Goal: Feedback & Contribution: Contribute content

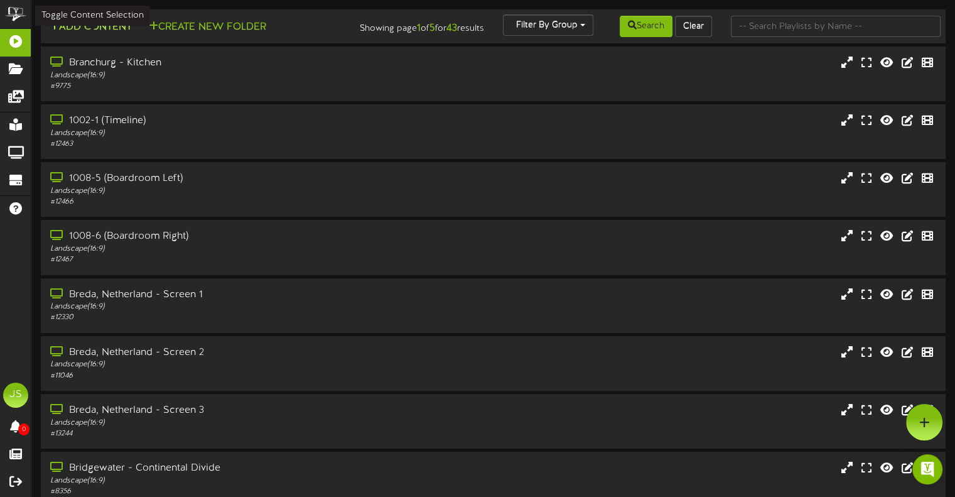
click at [90, 28] on button "Add Content" at bounding box center [91, 27] width 90 height 16
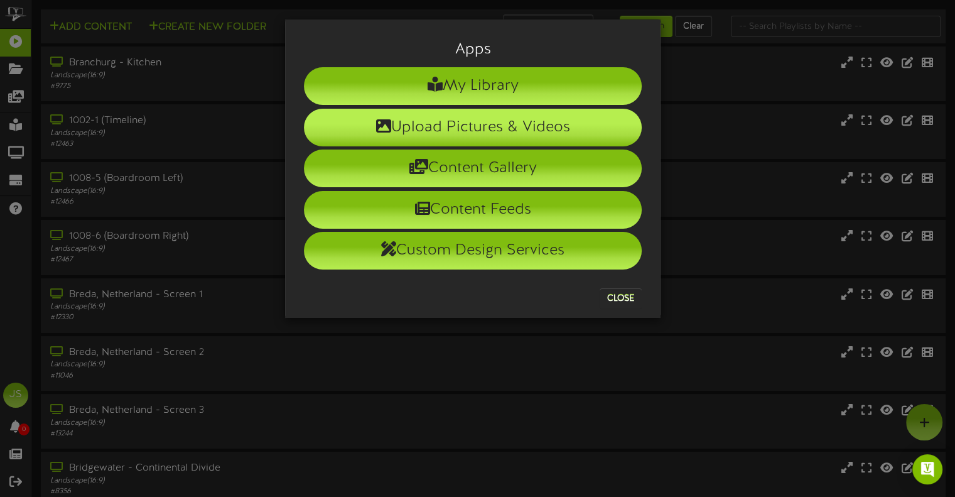
click at [459, 125] on li "Upload Pictures & Videos" at bounding box center [473, 128] width 338 height 38
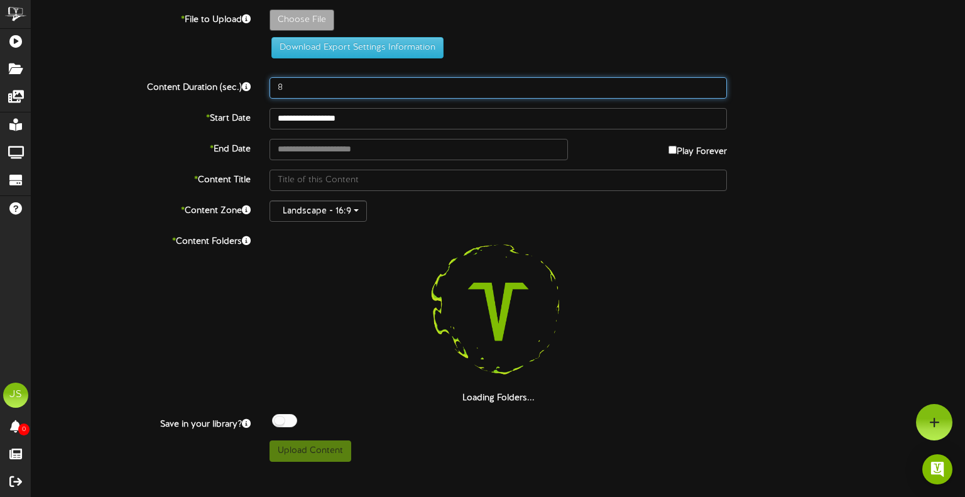
drag, startPoint x: 276, startPoint y: 87, endPoint x: 226, endPoint y: 82, distance: 50.5
click at [226, 82] on div "Content Duration (sec.) 8" at bounding box center [498, 87] width 952 height 21
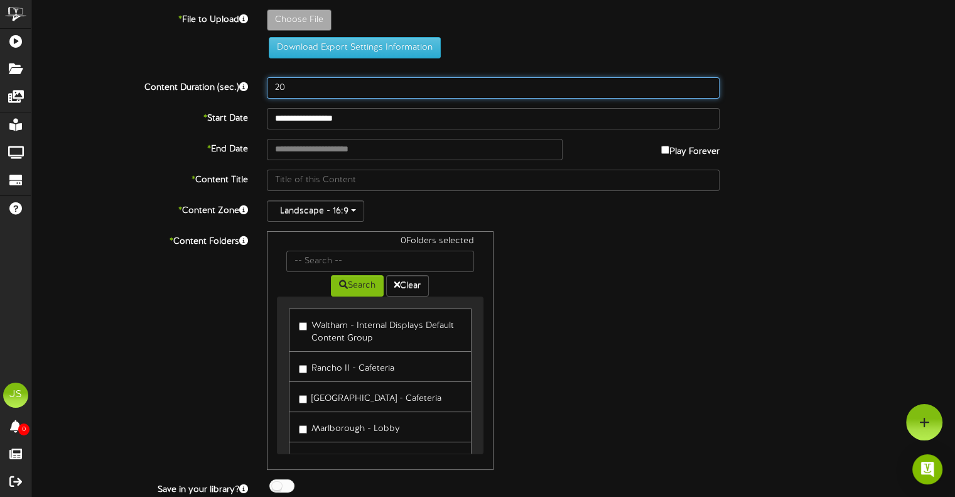
type input "20"
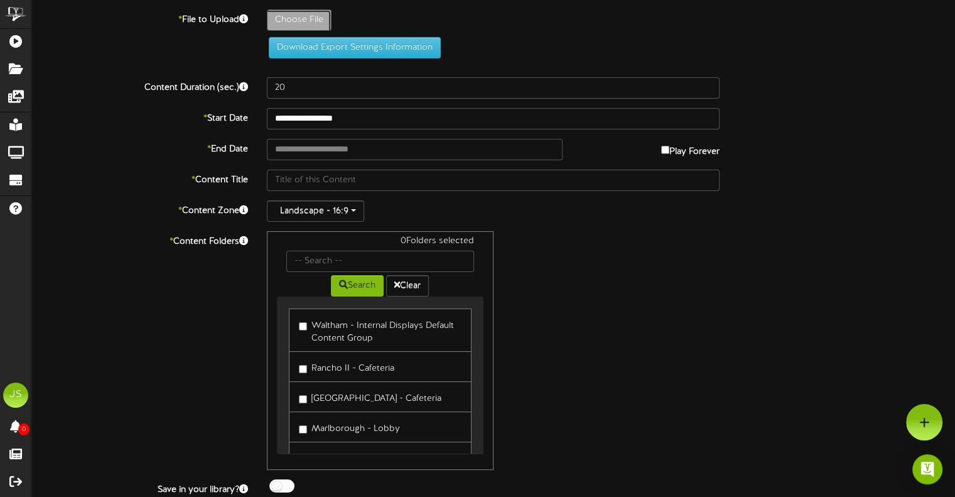
type input "**********"
type input "2025-26RepligenOEisHEREDigitalScreen"
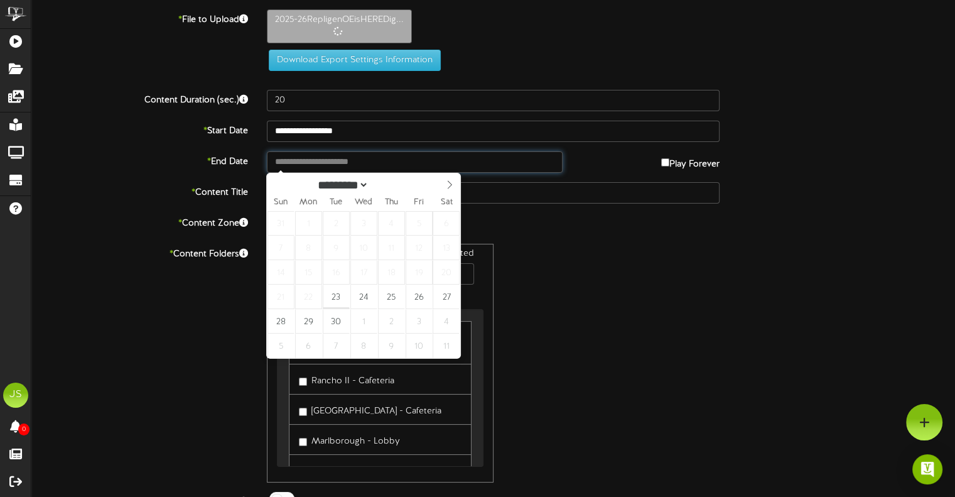
click at [327, 161] on input "text" at bounding box center [414, 161] width 295 height 21
type input "**********"
select select "*"
click at [449, 188] on icon at bounding box center [450, 185] width 4 height 8
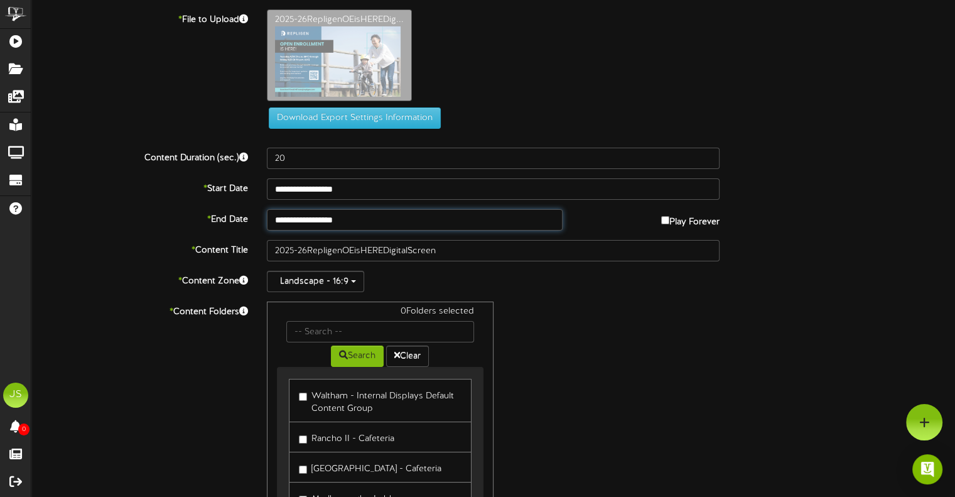
type input "**********"
click at [569, 328] on div "0 Folders selected Search Clear Waltham - Internal Displays Default Content Gro…" at bounding box center [493, 420] width 472 height 239
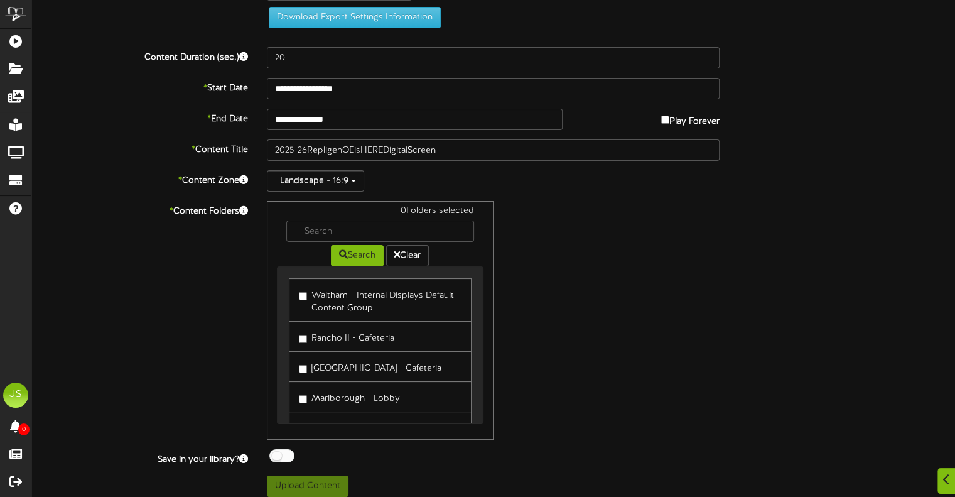
scroll to position [108, 0]
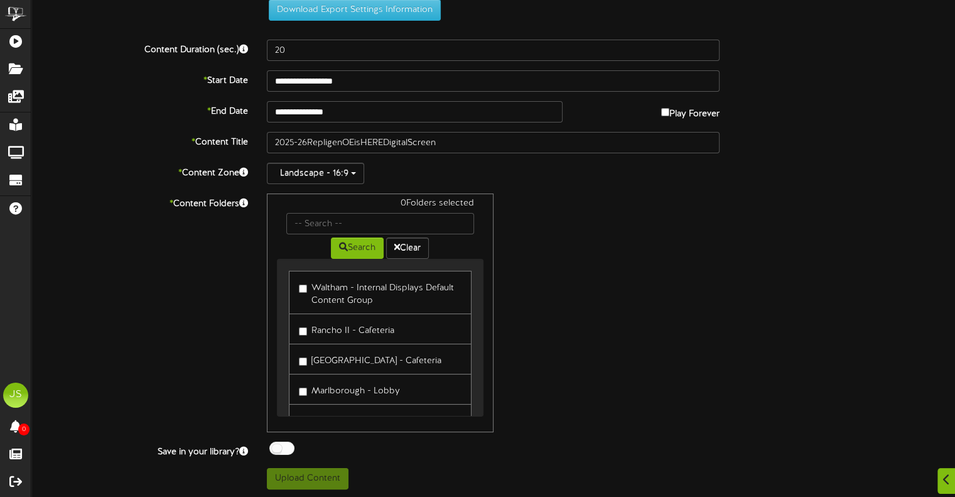
click at [342, 293] on label "Waltham - Internal Displays Default Content Group" at bounding box center [380, 293] width 162 height 30
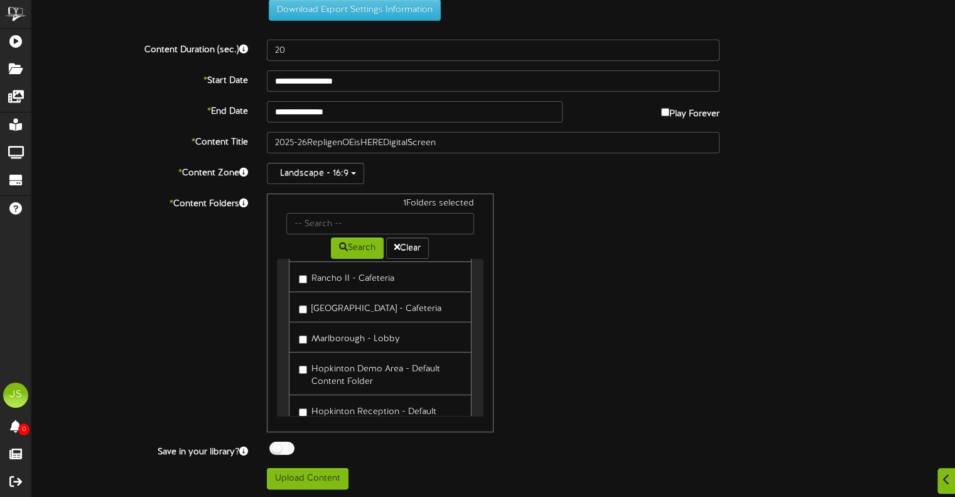
scroll to position [63, 0]
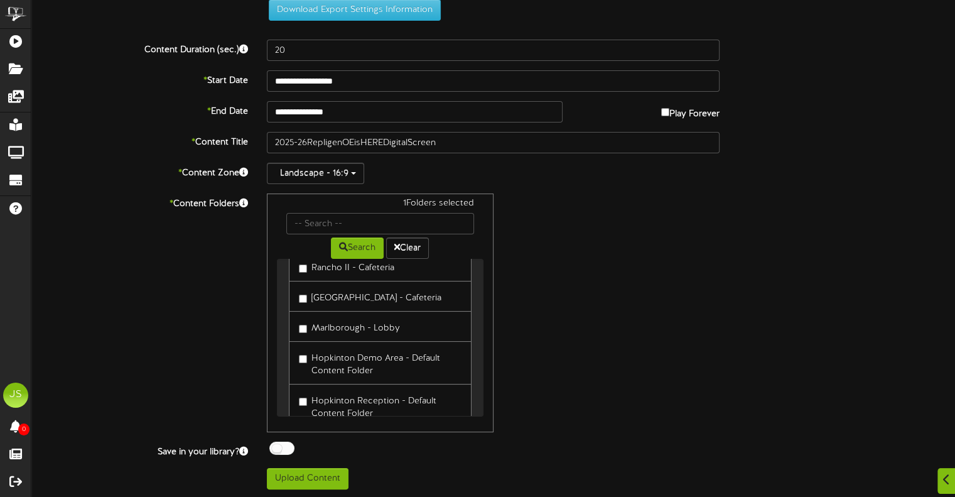
click at [342, 271] on label "Rancho II - Cafeteria" at bounding box center [346, 265] width 95 height 17
click at [344, 291] on label "[GEOGRAPHIC_DATA] - Cafeteria" at bounding box center [370, 296] width 143 height 17
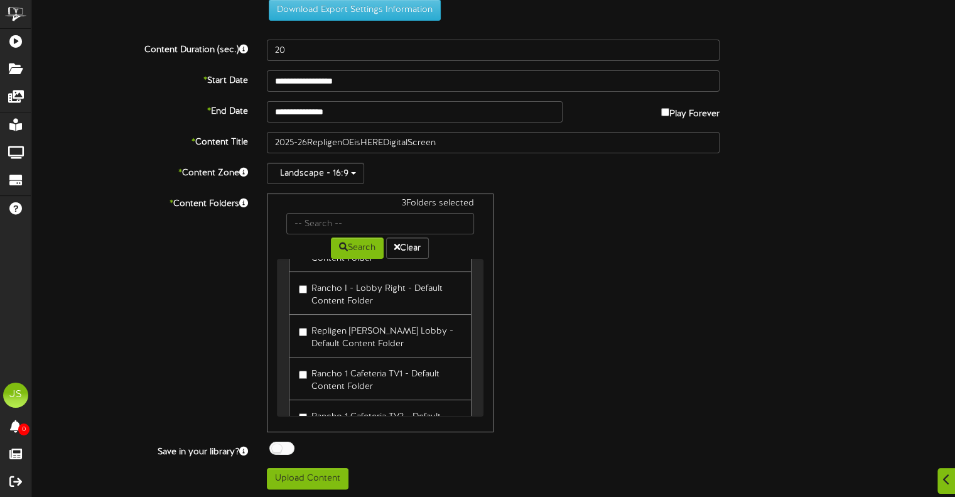
scroll to position [314, 0]
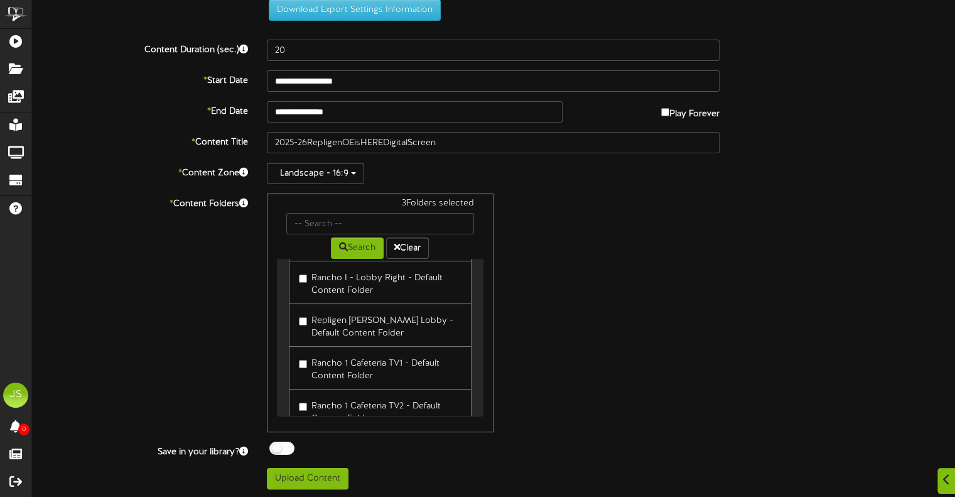
click at [334, 359] on label "Rancho 1 Cafeteria TV1 - Default Content Folder" at bounding box center [380, 368] width 162 height 30
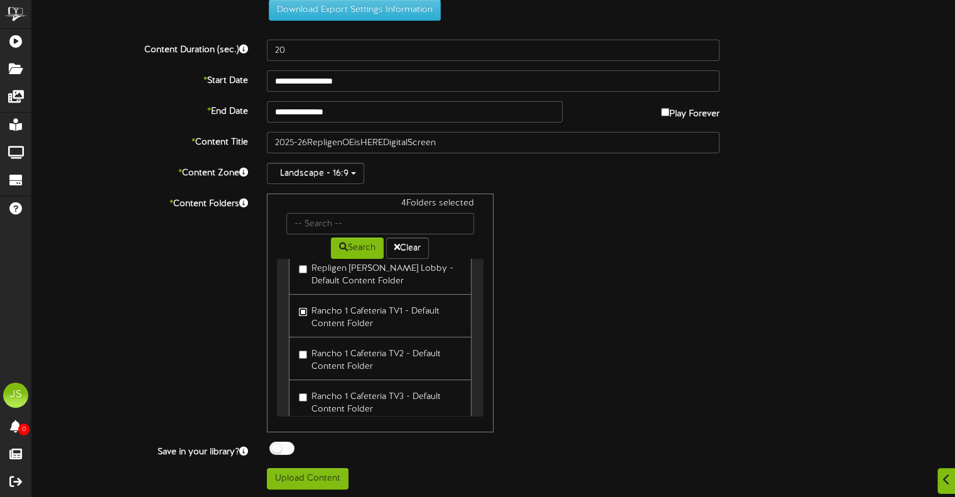
scroll to position [377, 0]
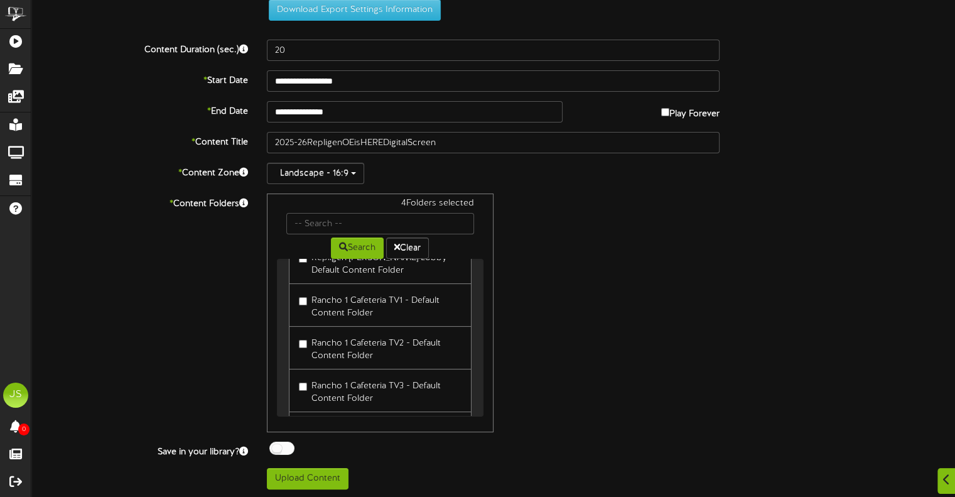
click at [334, 356] on label "Rancho 1 Cafeteria TV2 - Default Content Folder" at bounding box center [380, 348] width 162 height 30
click at [339, 381] on label "Rancho 1 Cafeteria TV3 - Default Content Folder" at bounding box center [380, 391] width 162 height 30
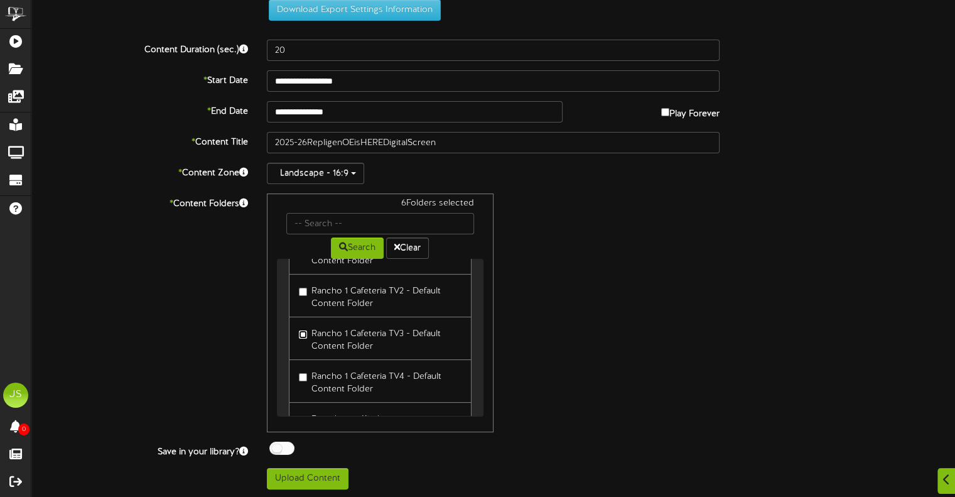
scroll to position [440, 0]
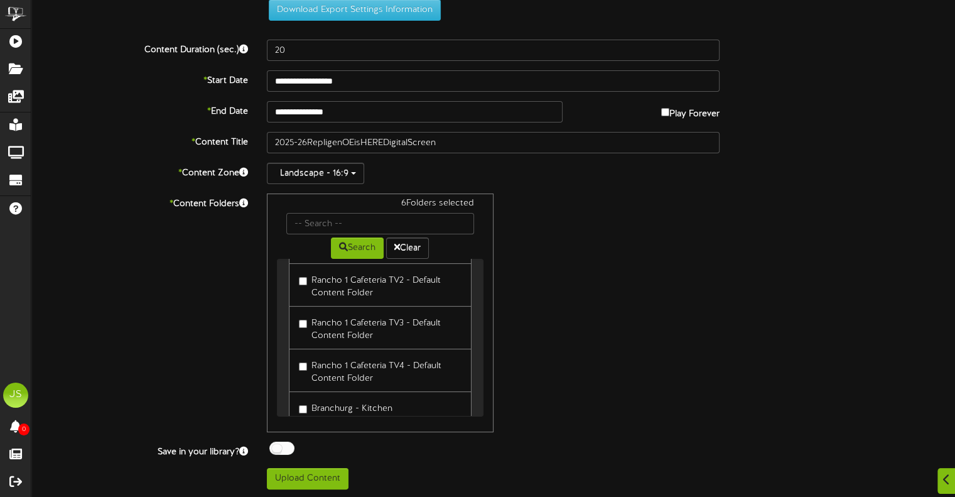
click at [335, 367] on label "Rancho 1 Cafeteria TV4 - Default Content Folder" at bounding box center [380, 370] width 162 height 30
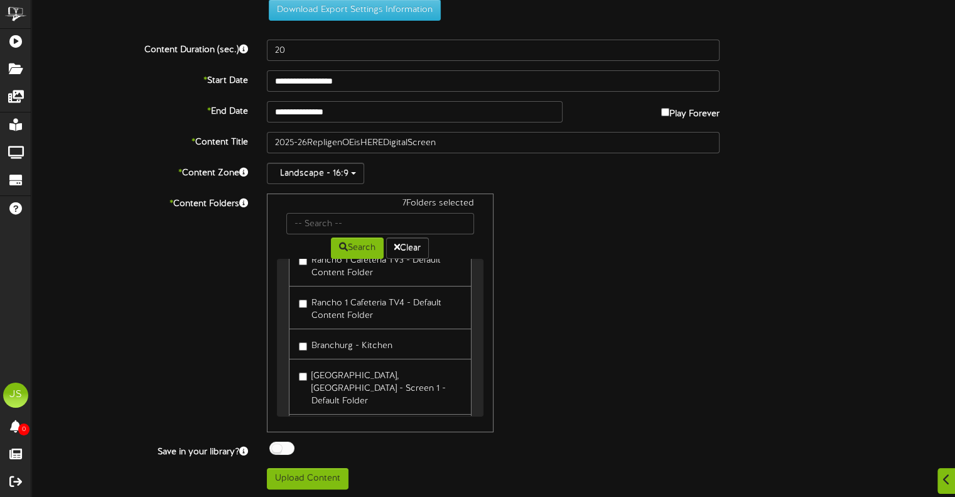
click at [337, 344] on label "Branchurg - Kitchen" at bounding box center [346, 343] width 94 height 17
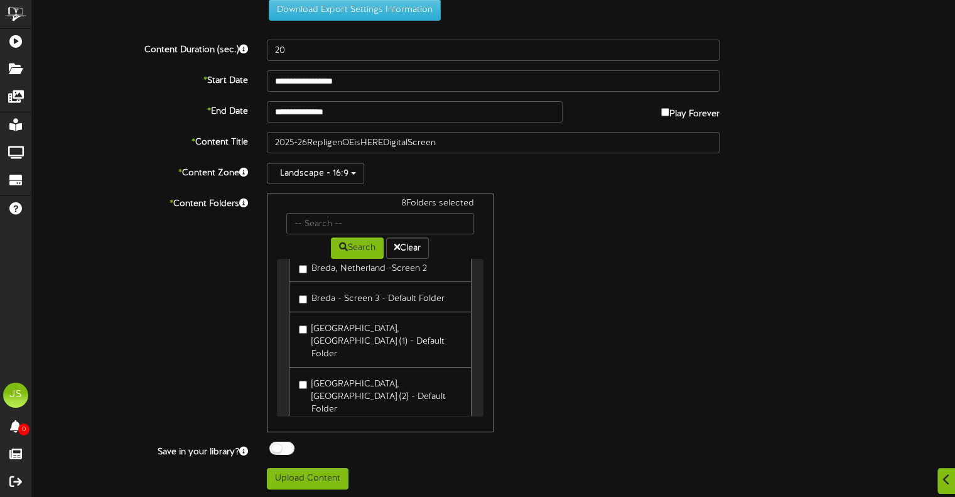
scroll to position [1027, 0]
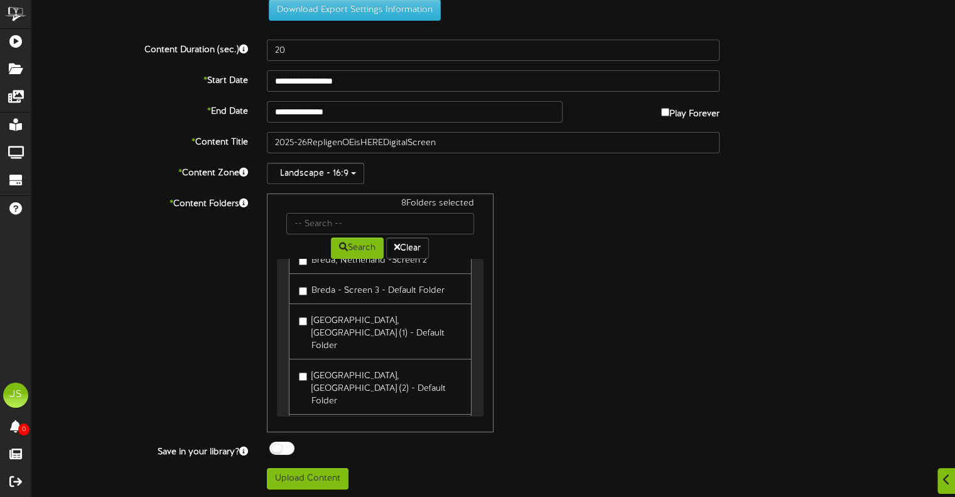
click at [283, 447] on div at bounding box center [281, 447] width 25 height 13
click at [296, 473] on button "Upload Content" at bounding box center [308, 478] width 82 height 21
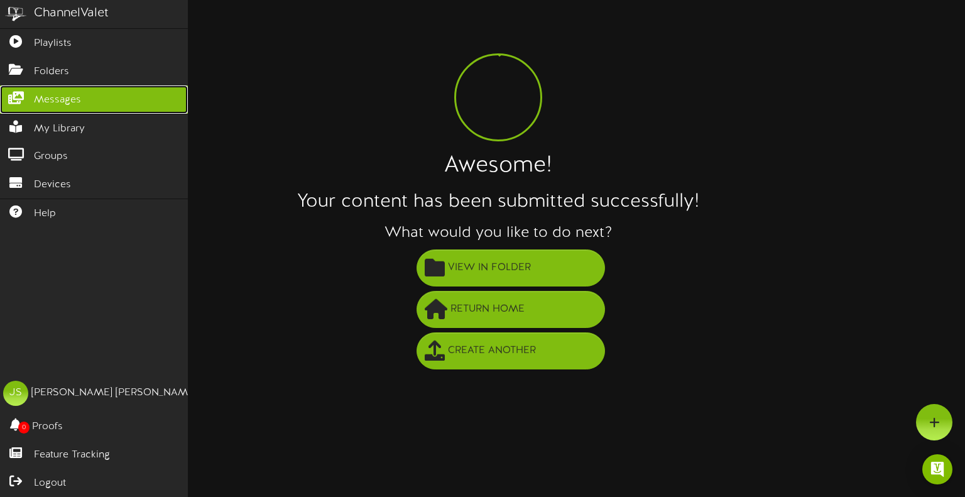
click at [79, 93] on span "Messages" at bounding box center [57, 100] width 47 height 14
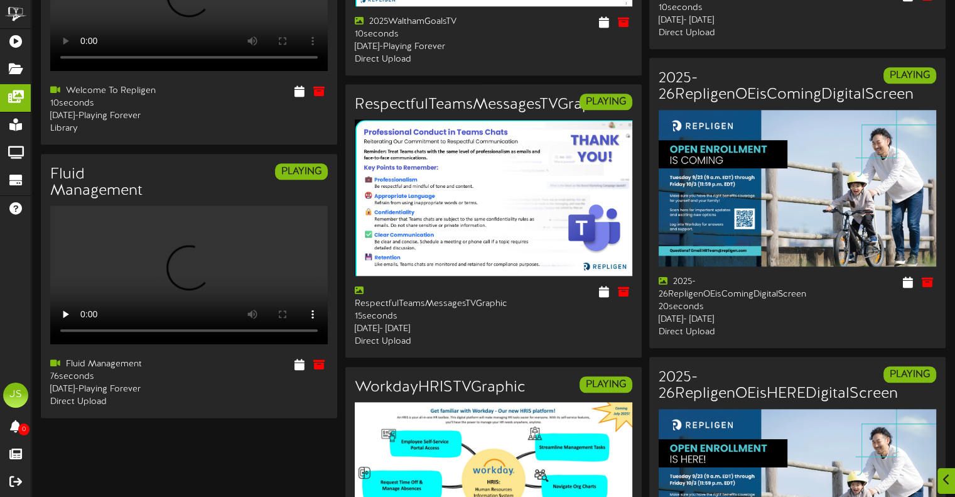
scroll to position [1383, 0]
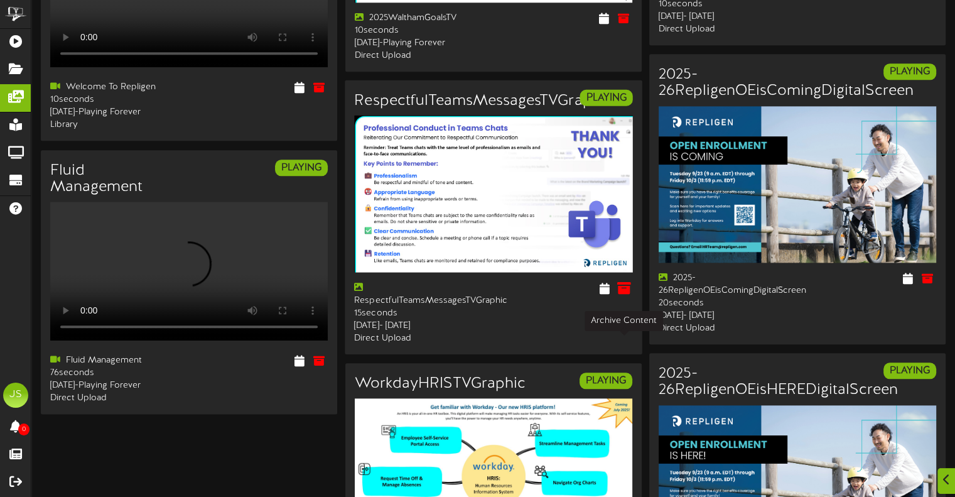
click at [625, 295] on icon at bounding box center [624, 288] width 14 height 14
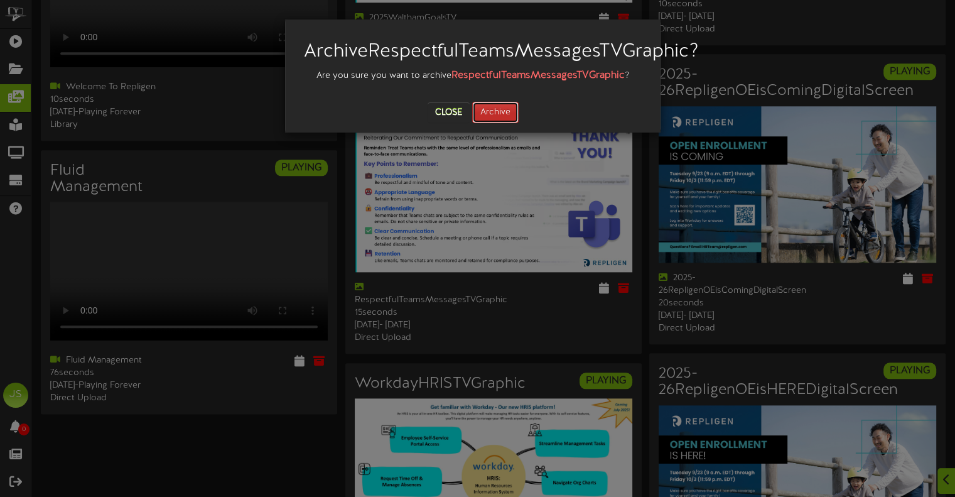
click at [501, 123] on button "Archive" at bounding box center [495, 112] width 46 height 21
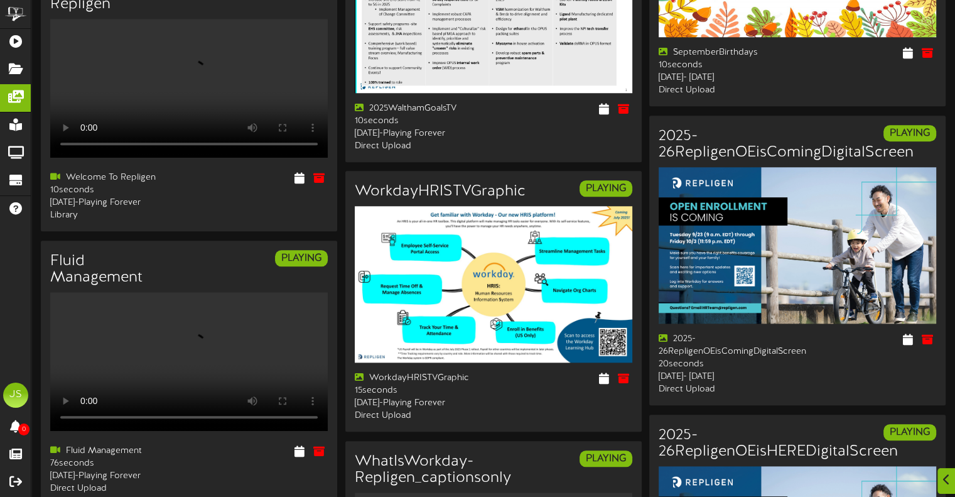
scroll to position [1319, 0]
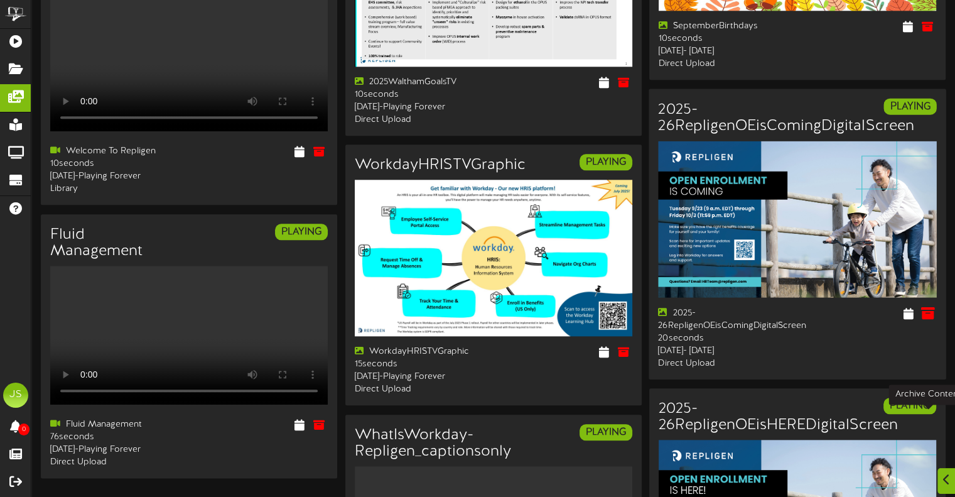
click at [930, 320] on icon at bounding box center [928, 313] width 14 height 14
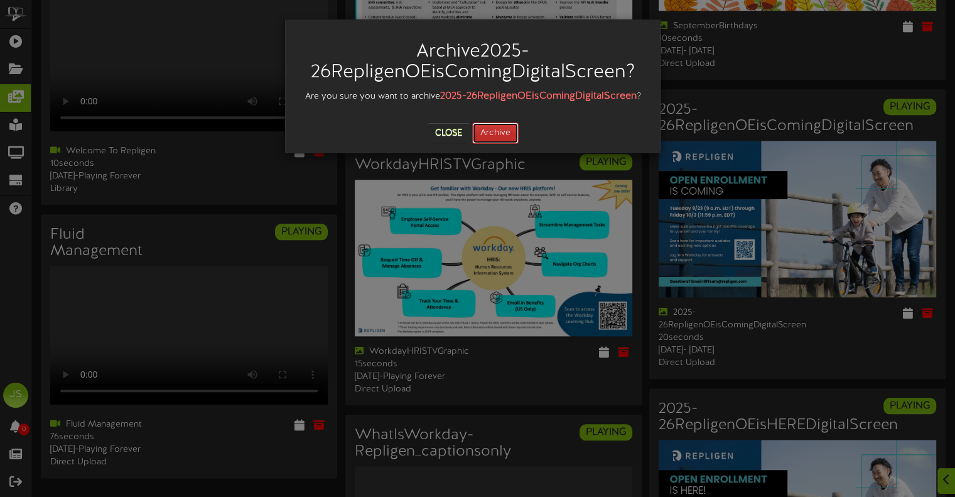
click at [497, 138] on button "Archive" at bounding box center [495, 132] width 46 height 21
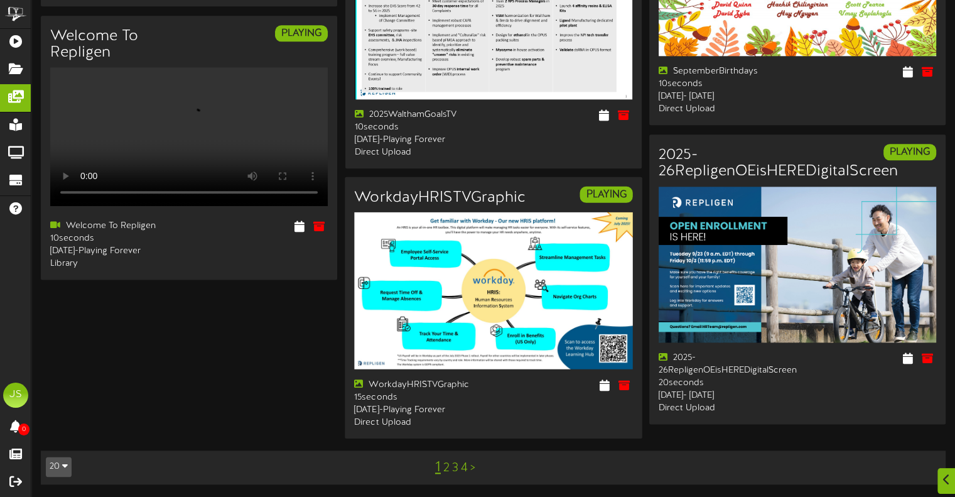
scroll to position [1688, 0]
click at [620, 377] on icon at bounding box center [624, 384] width 14 height 14
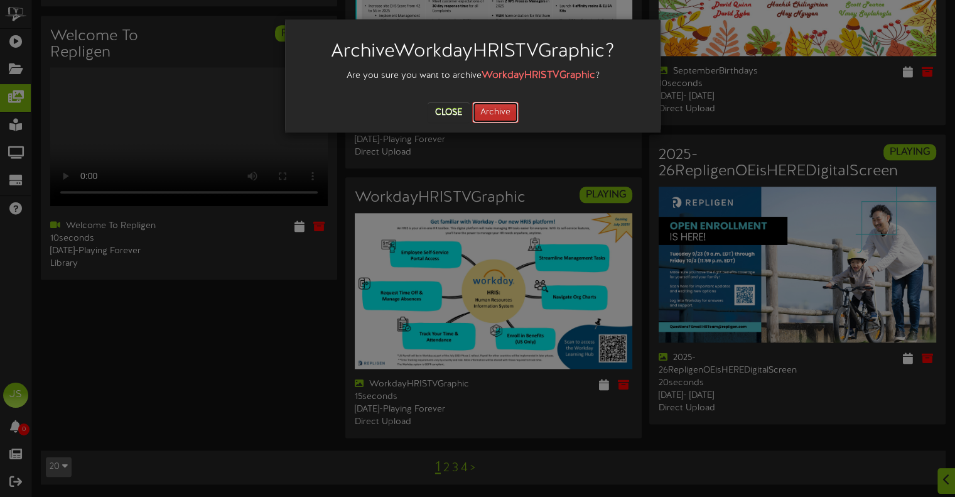
click at [501, 109] on button "Archive" at bounding box center [495, 112] width 46 height 21
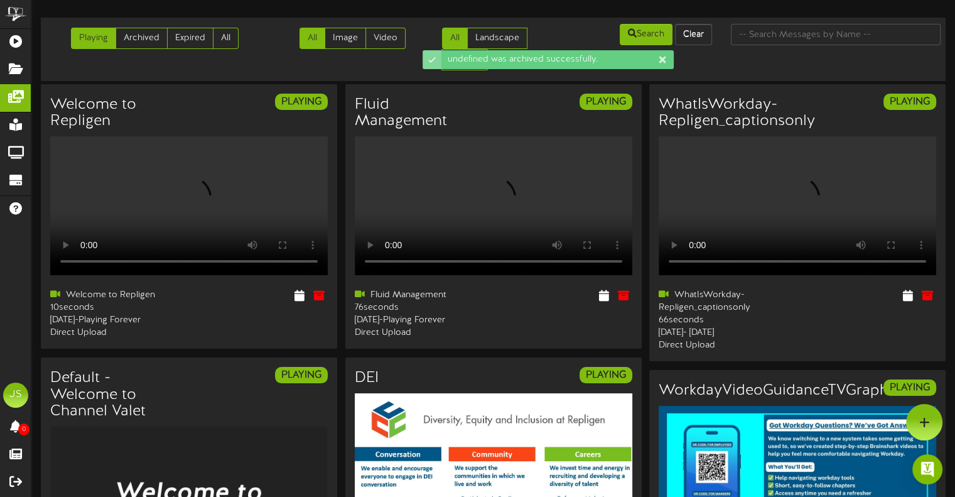
scroll to position [0, 0]
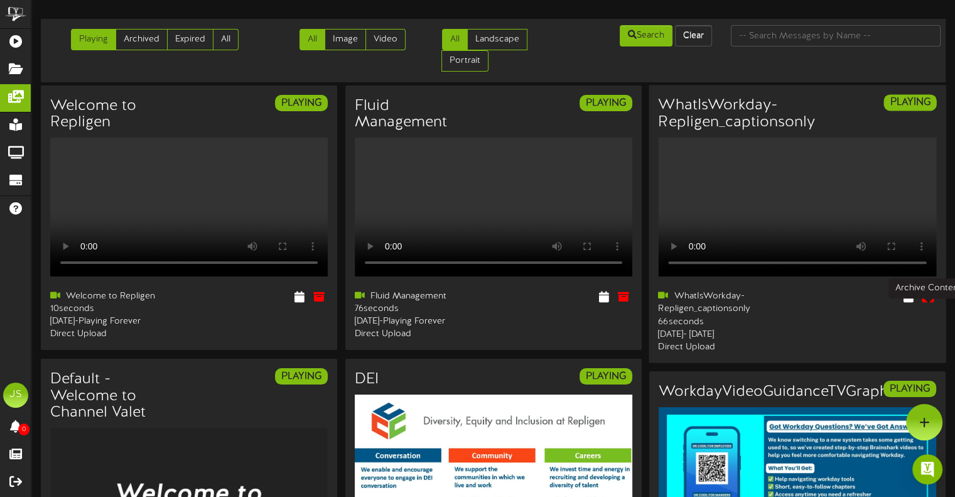
click at [924, 303] on icon at bounding box center [928, 297] width 14 height 14
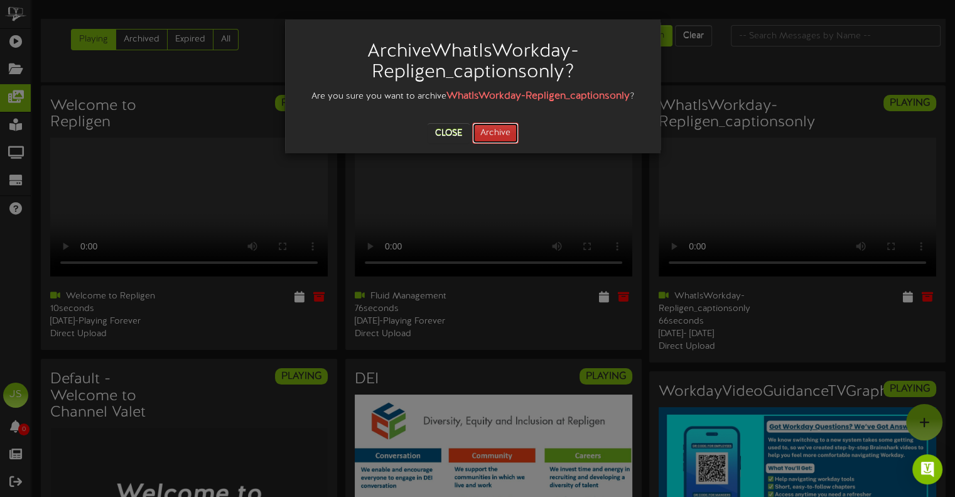
click at [495, 132] on button "Archive" at bounding box center [495, 132] width 46 height 21
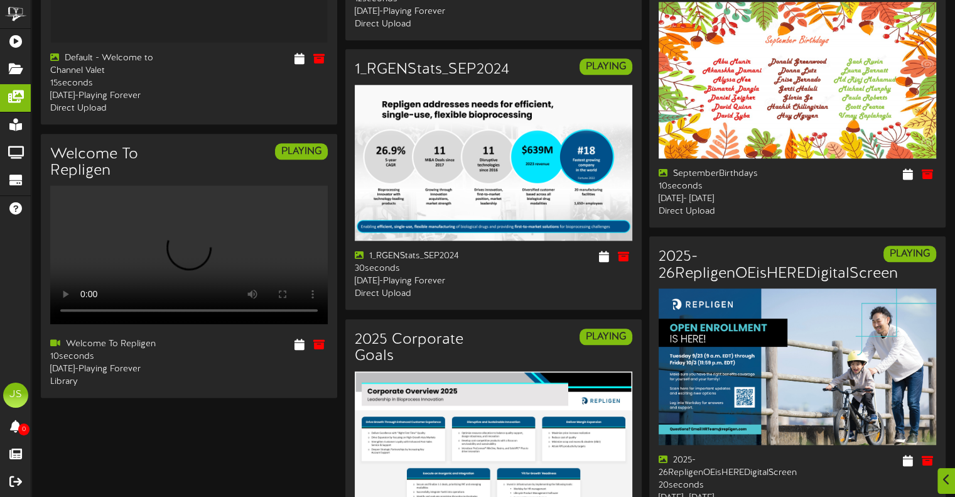
scroll to position [1444, 0]
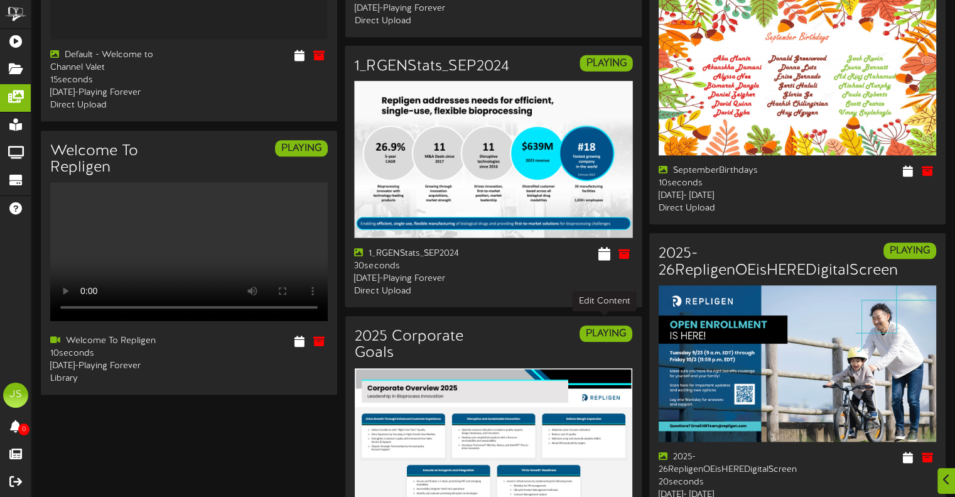
click at [603, 260] on icon at bounding box center [604, 253] width 12 height 14
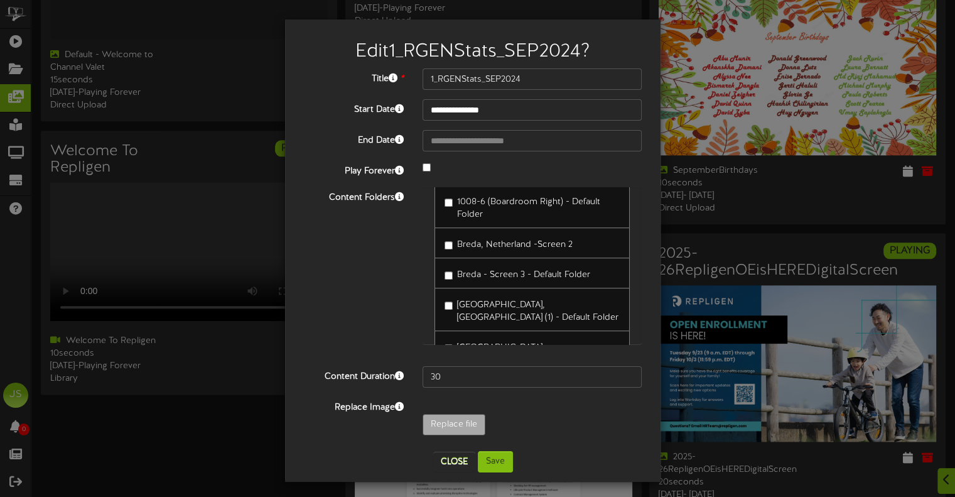
scroll to position [990, 0]
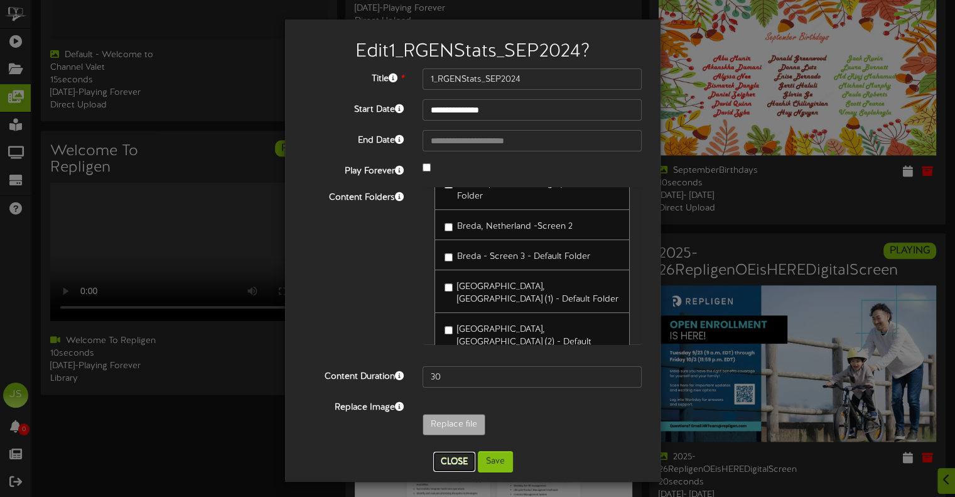
click at [462, 469] on button "Close" at bounding box center [454, 462] width 42 height 20
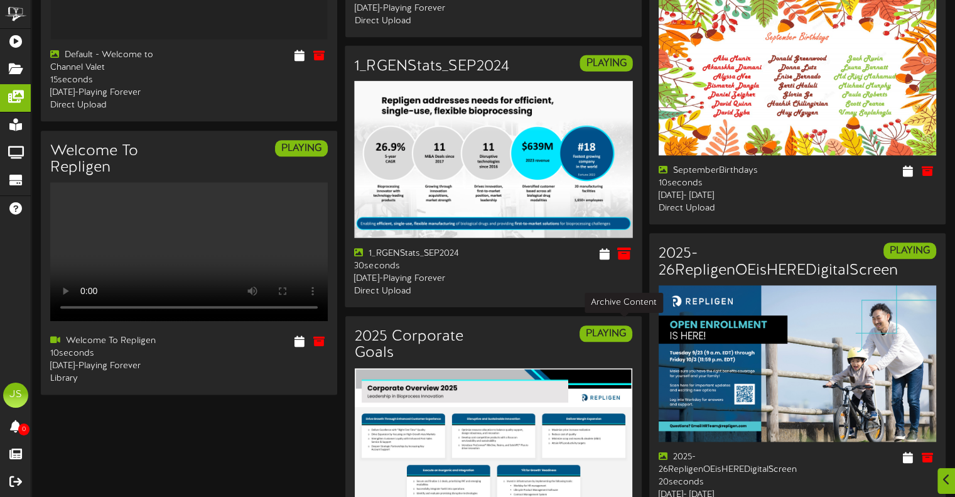
click at [624, 260] on icon at bounding box center [624, 253] width 14 height 14
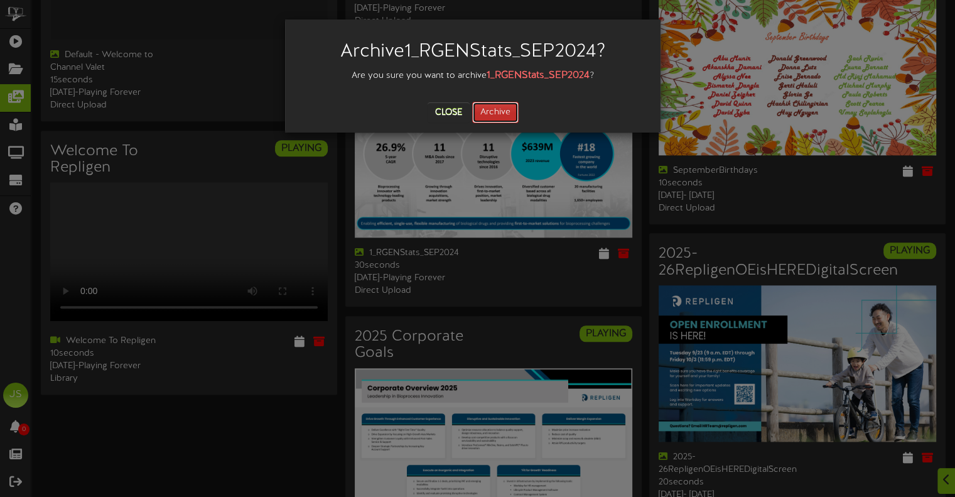
click at [501, 109] on button "Archive" at bounding box center [495, 112] width 46 height 21
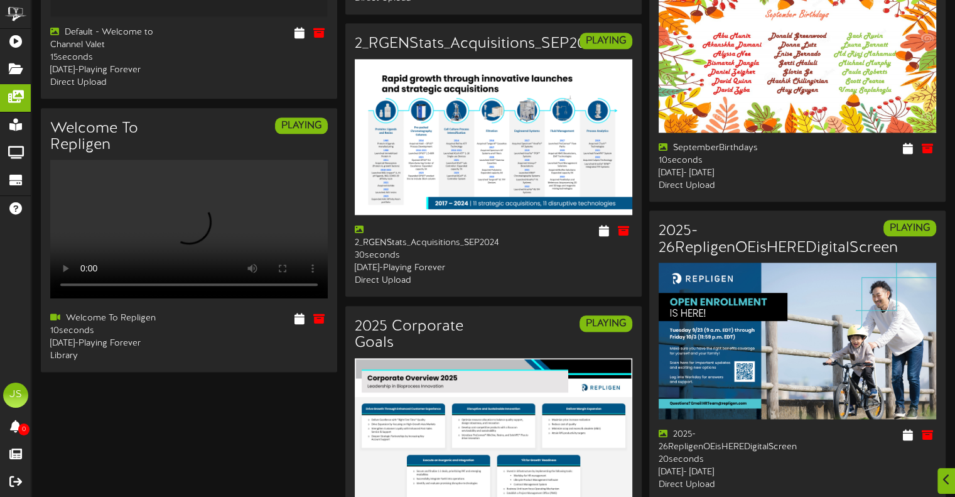
scroll to position [1570, 0]
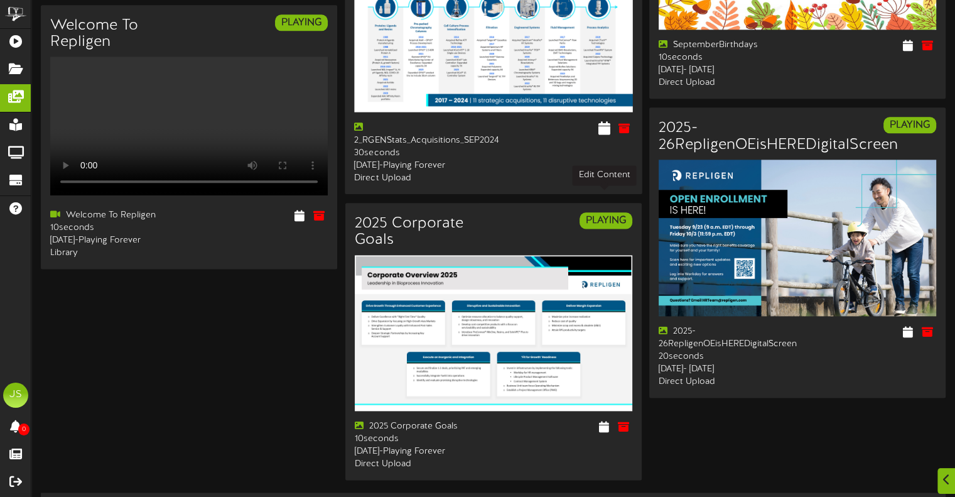
click at [597, 139] on button at bounding box center [603, 129] width 19 height 19
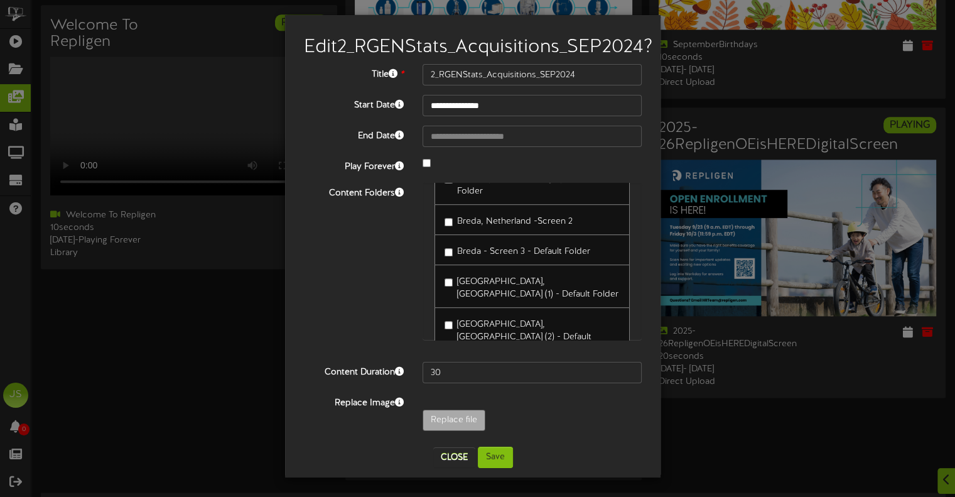
scroll to position [24, 0]
click at [450, 463] on button "Close" at bounding box center [454, 457] width 42 height 20
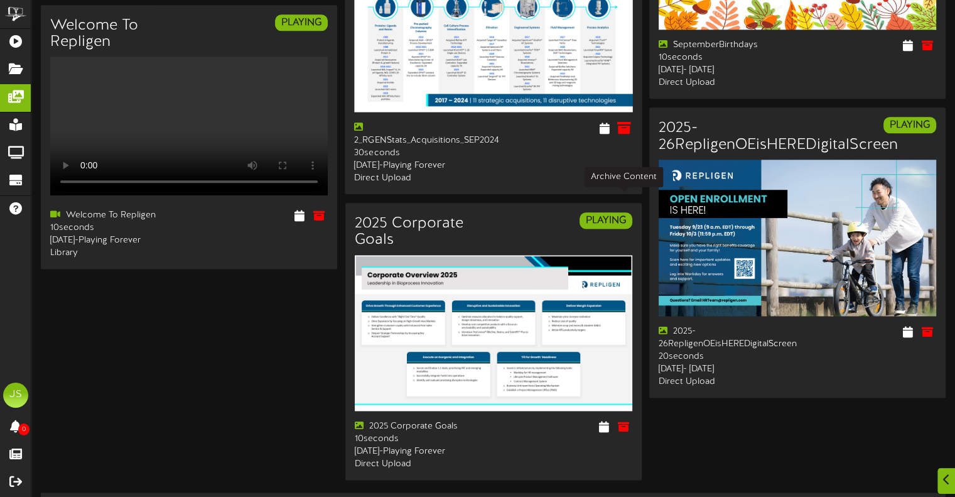
click at [624, 134] on icon at bounding box center [624, 128] width 14 height 14
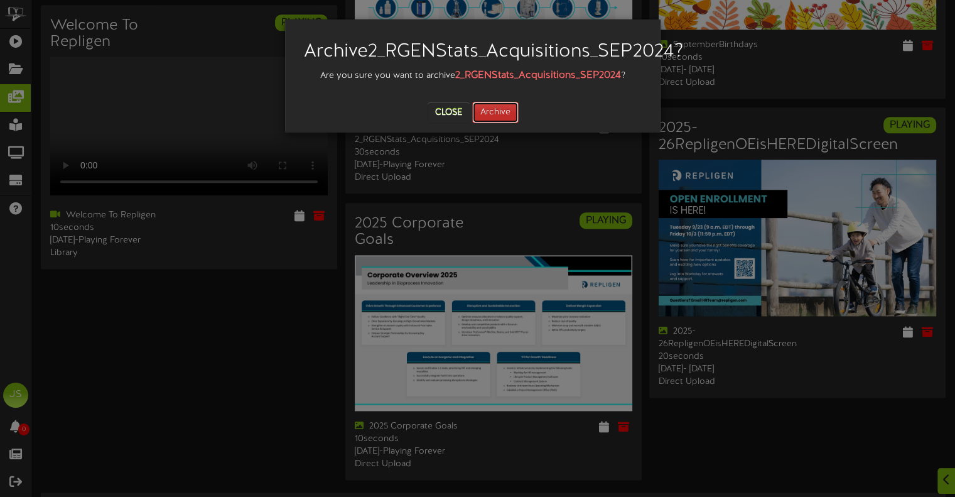
click at [492, 123] on button "Archive" at bounding box center [495, 112] width 46 height 21
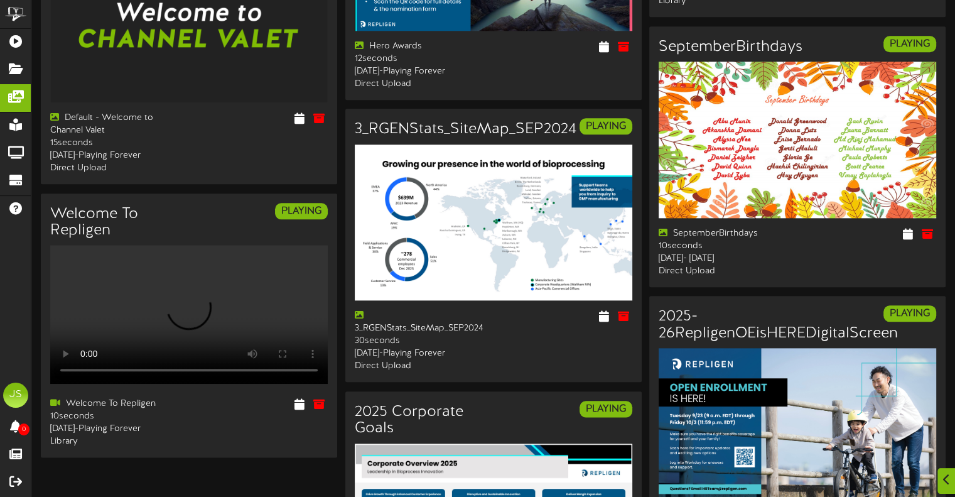
scroll to position [1444, 0]
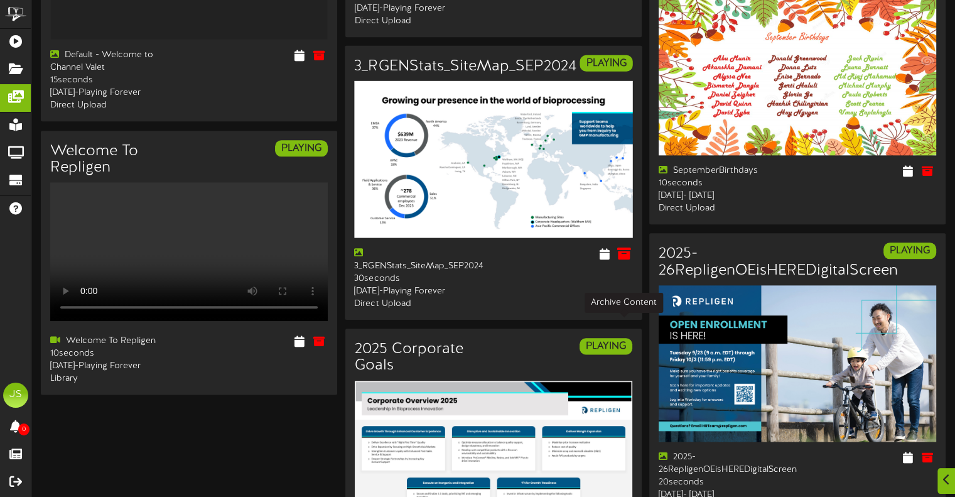
click at [629, 265] on button at bounding box center [623, 255] width 21 height 19
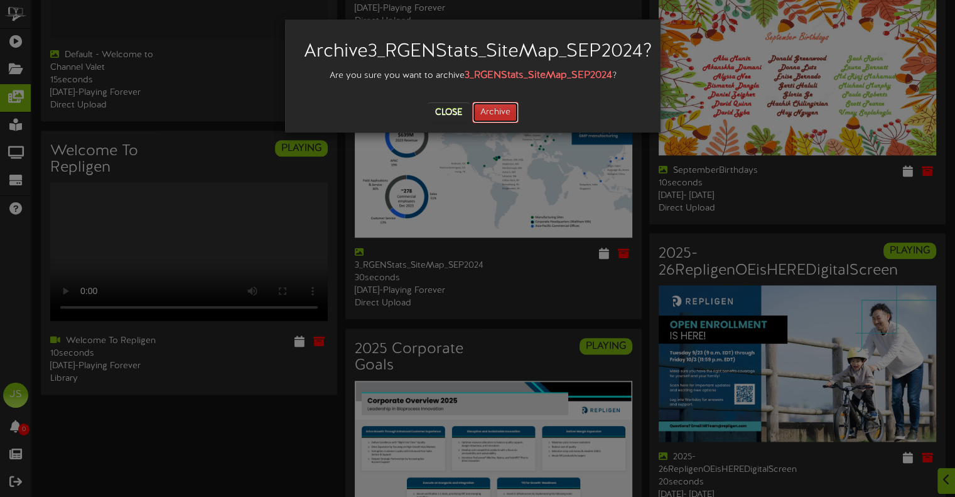
click at [485, 123] on button "Archive" at bounding box center [495, 112] width 46 height 21
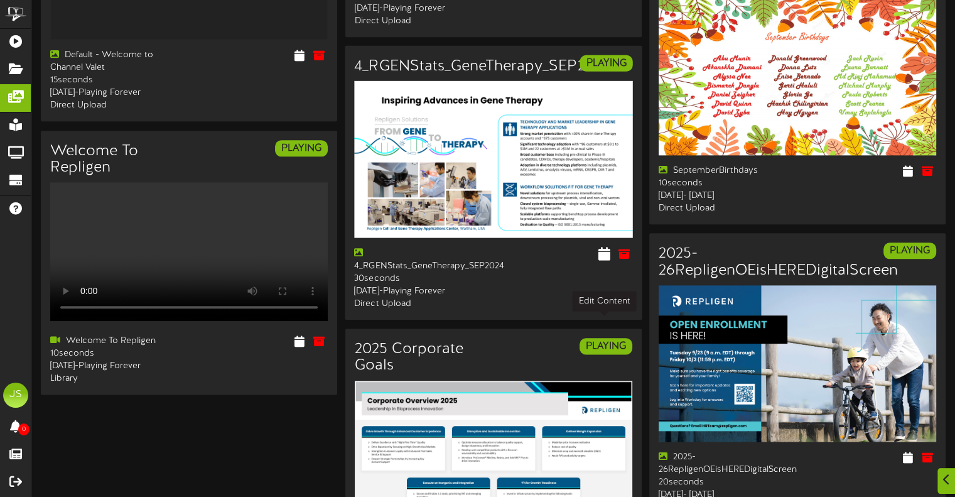
click at [607, 260] on icon at bounding box center [604, 253] width 12 height 14
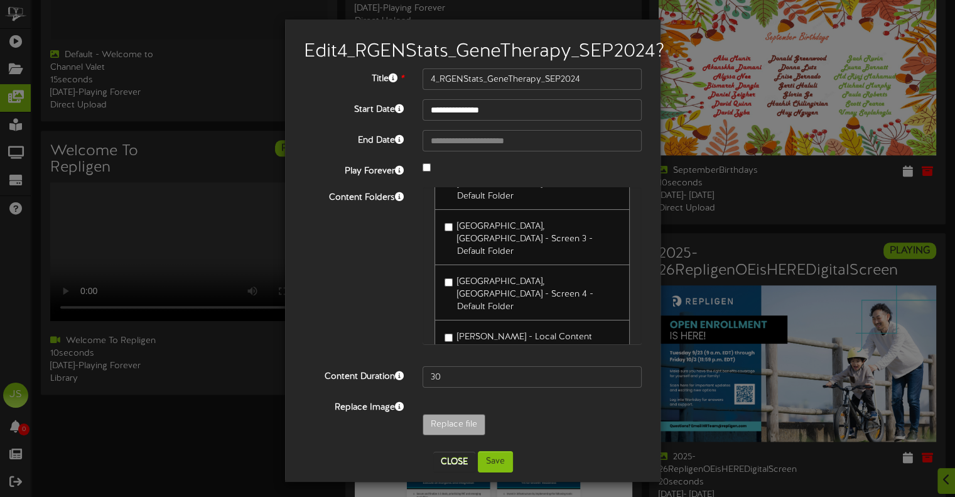
scroll to position [879, 0]
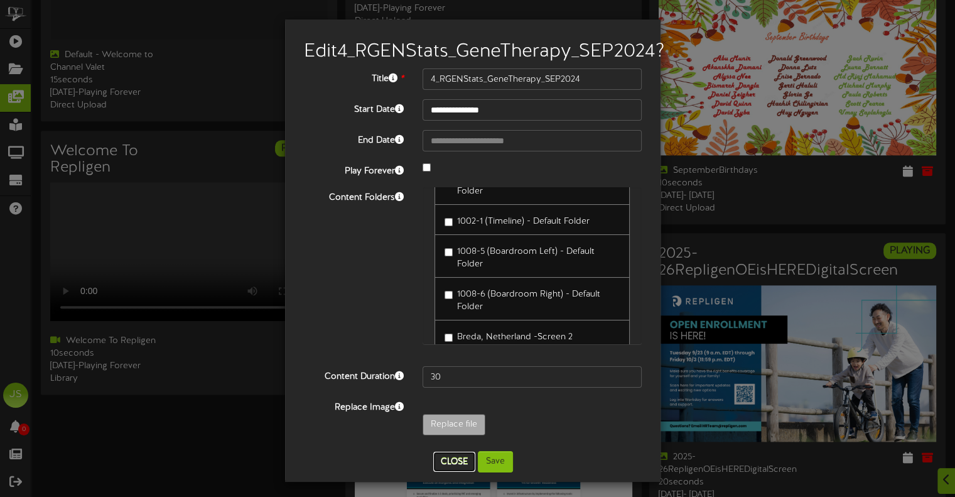
click at [438, 472] on button "Close" at bounding box center [454, 462] width 42 height 20
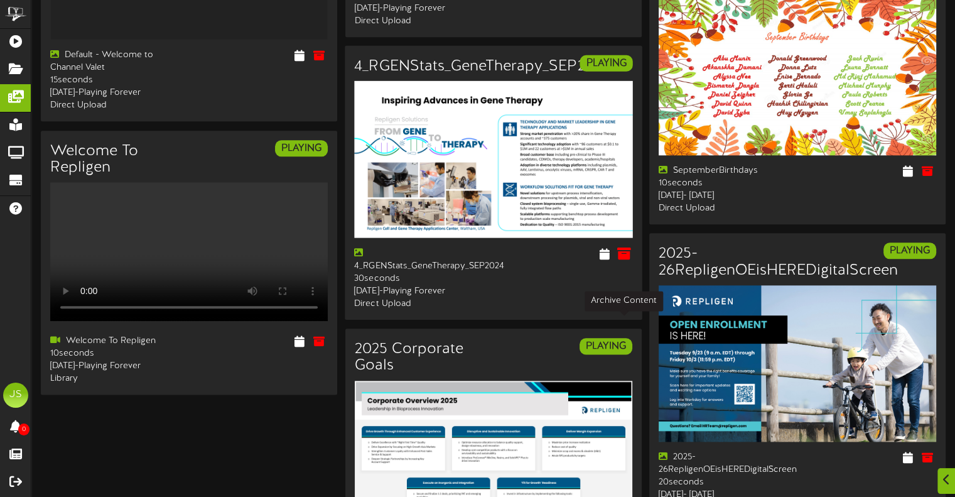
click at [619, 260] on icon at bounding box center [624, 253] width 14 height 14
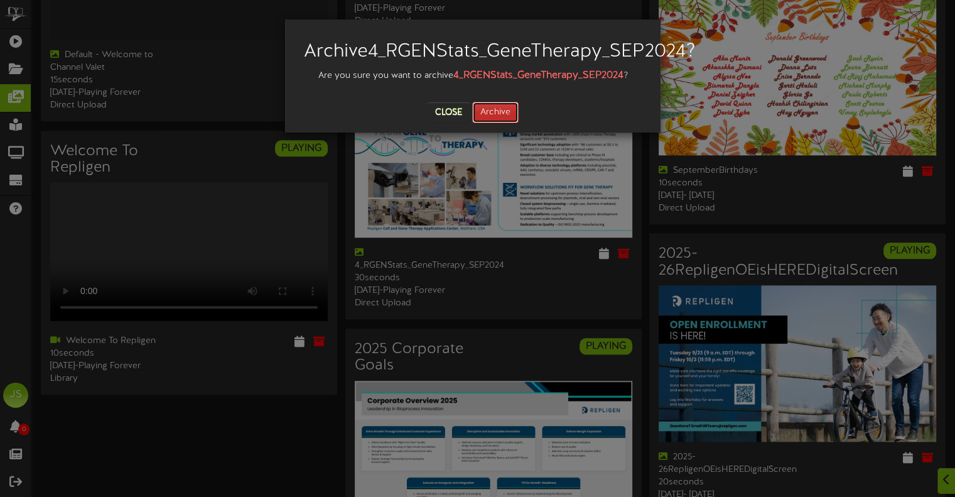
click at [512, 123] on button "Archive" at bounding box center [495, 112] width 46 height 21
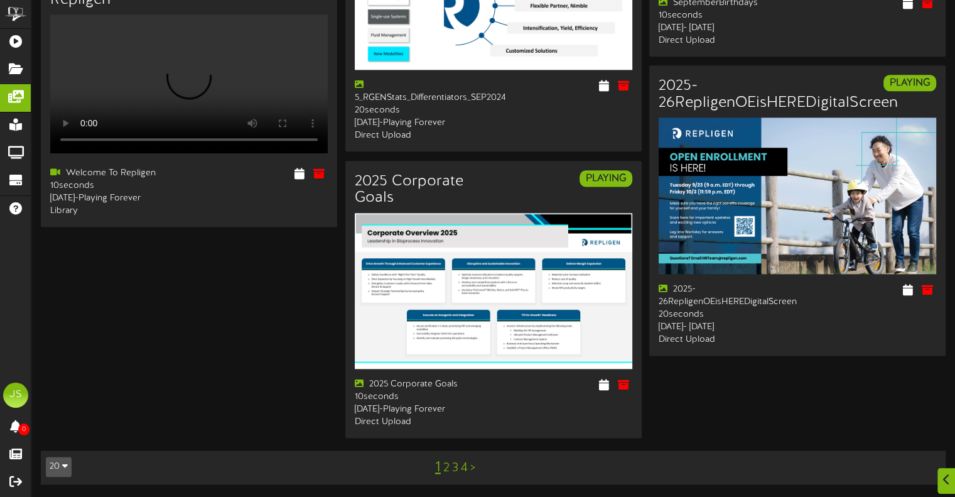
scroll to position [1706, 0]
click at [472, 470] on link ">" at bounding box center [472, 468] width 5 height 14
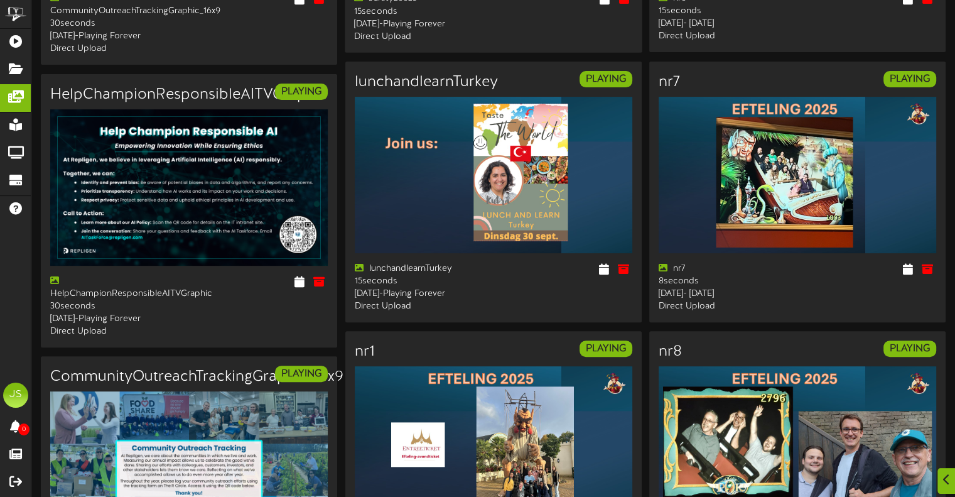
scroll to position [314, 0]
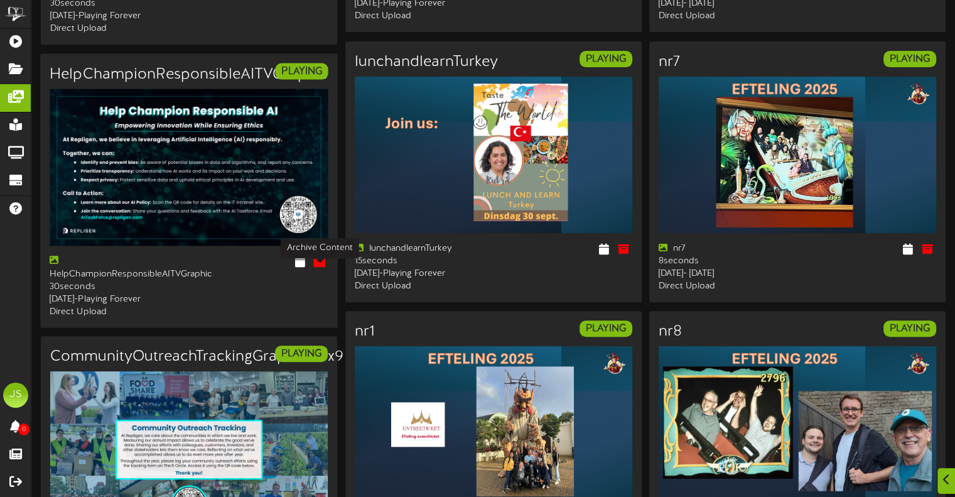
click at [322, 268] on icon at bounding box center [320, 261] width 14 height 14
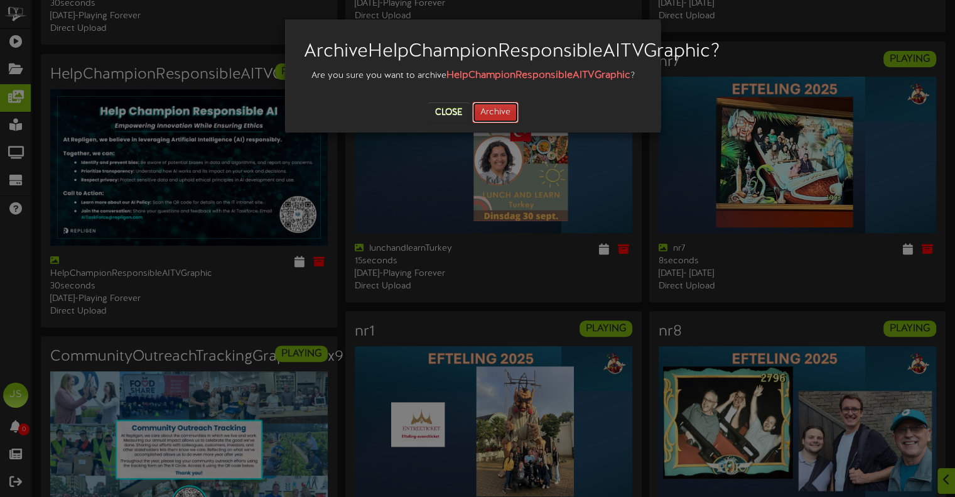
click at [491, 123] on button "Archive" at bounding box center [495, 112] width 46 height 21
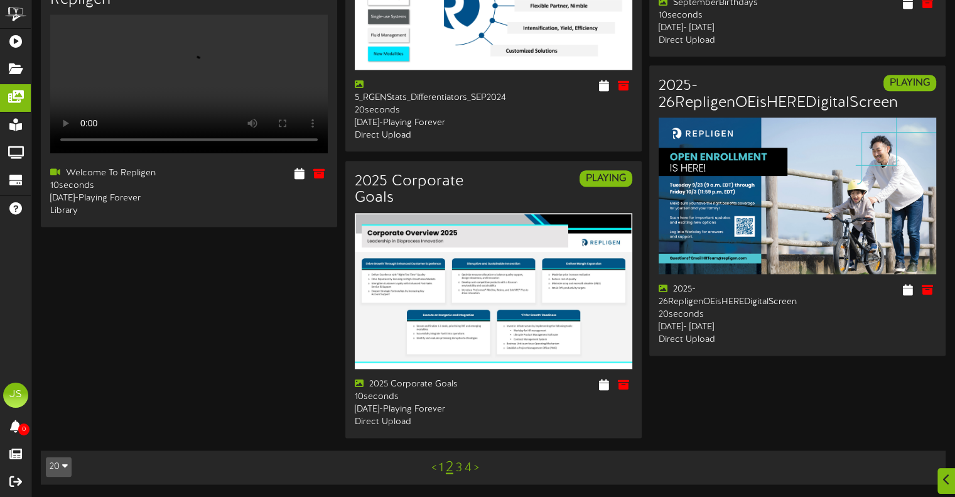
scroll to position [1706, 0]
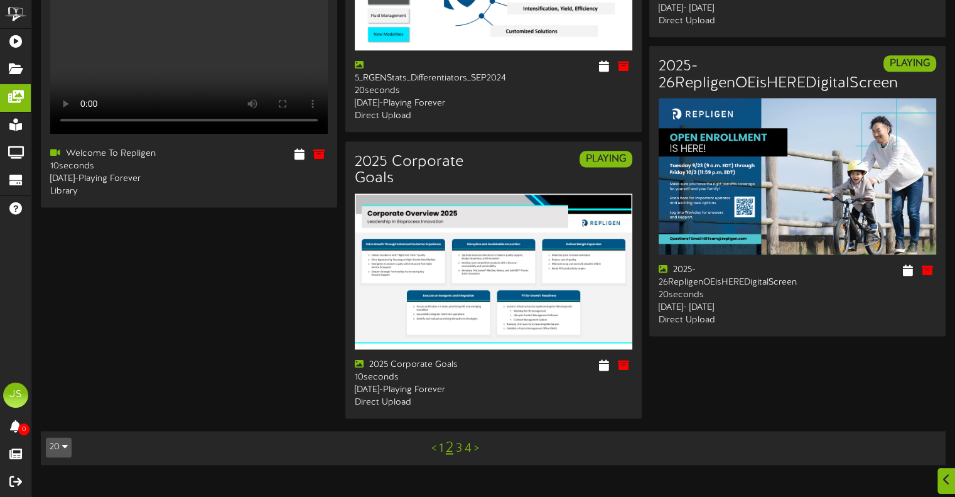
click at [478, 455] on link ">" at bounding box center [476, 448] width 5 height 14
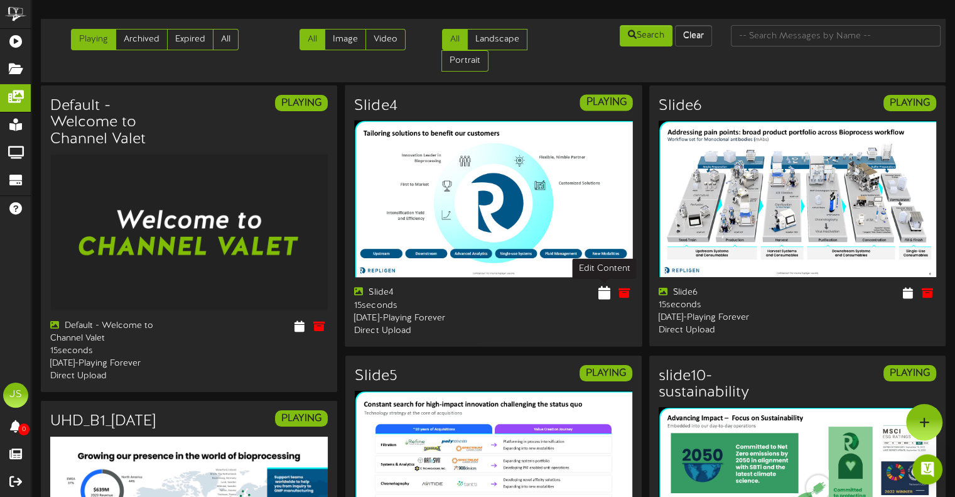
click at [599, 295] on icon at bounding box center [604, 293] width 12 height 14
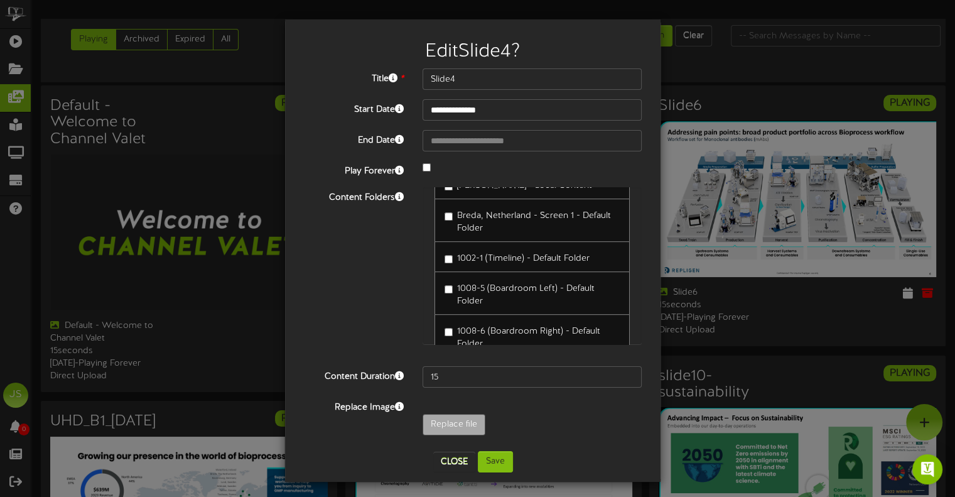
scroll to position [990, 0]
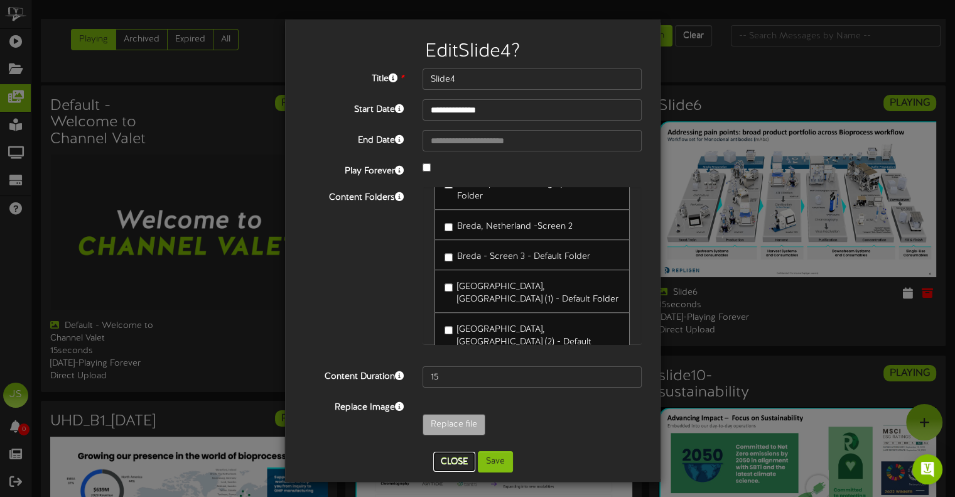
click at [445, 461] on button "Close" at bounding box center [454, 462] width 42 height 20
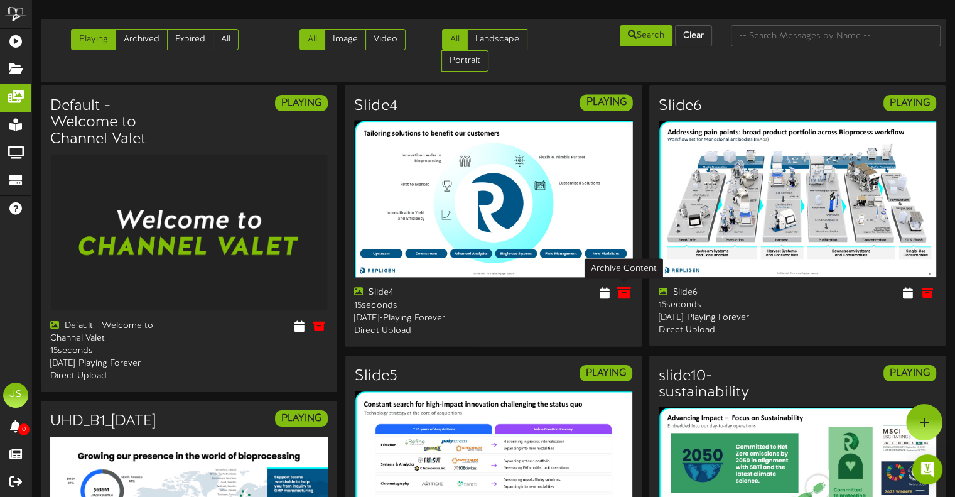
click at [631, 290] on button at bounding box center [623, 294] width 21 height 19
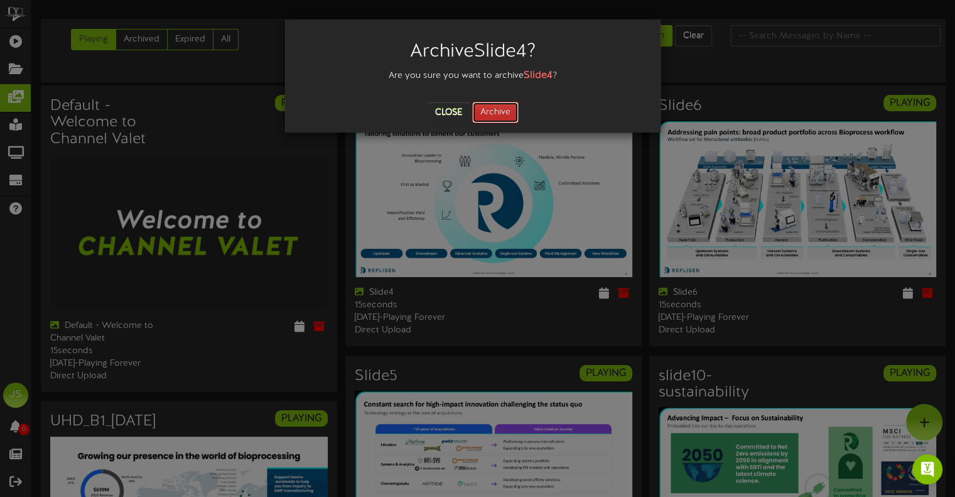
click at [502, 118] on button "Archive" at bounding box center [495, 112] width 46 height 21
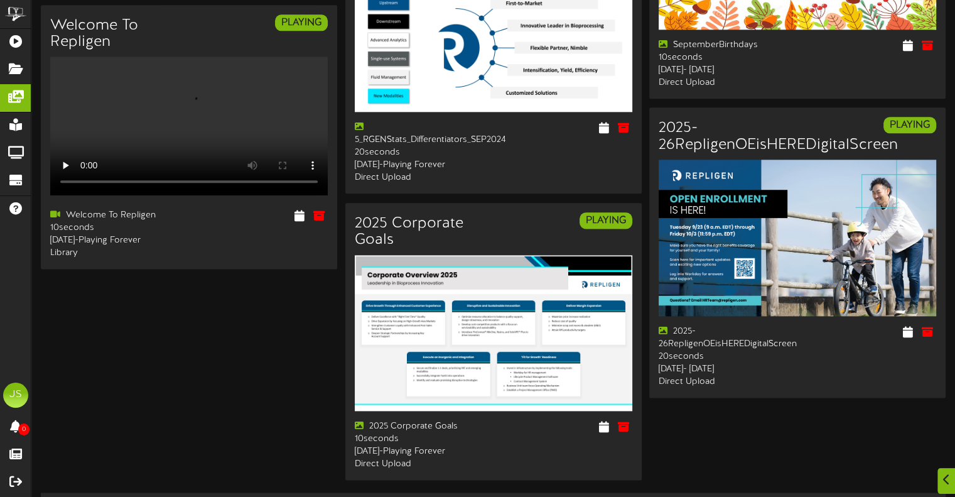
scroll to position [1706, 0]
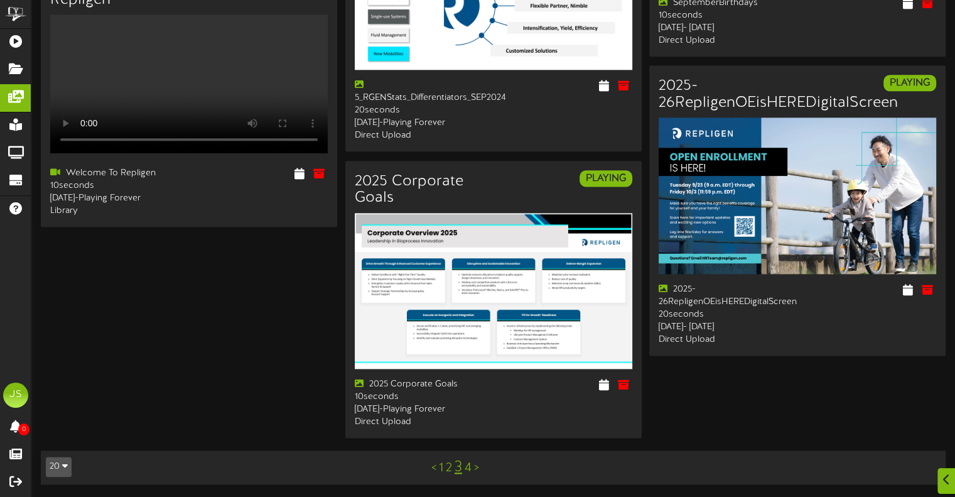
click at [475, 470] on link ">" at bounding box center [476, 468] width 5 height 14
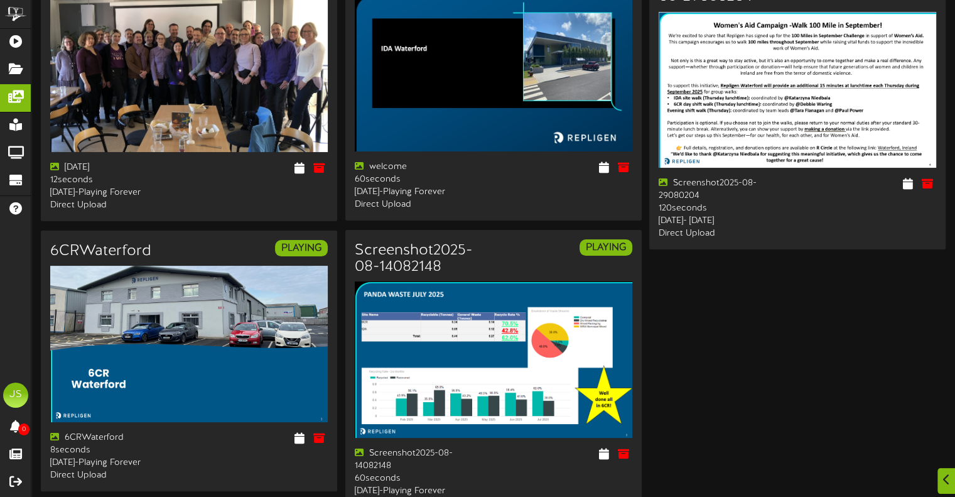
scroll to position [229, 0]
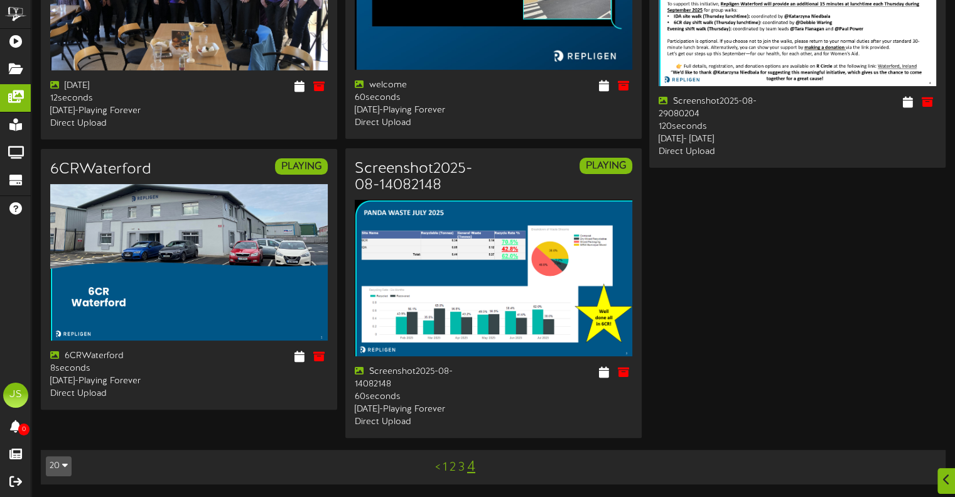
click at [445, 468] on link "1" at bounding box center [445, 467] width 4 height 14
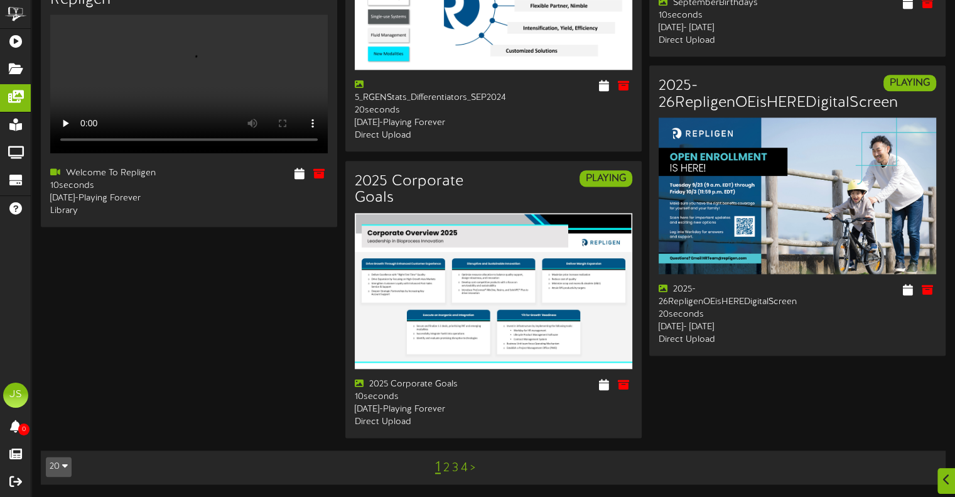
scroll to position [1706, 0]
